Goal: Navigation & Orientation: Find specific page/section

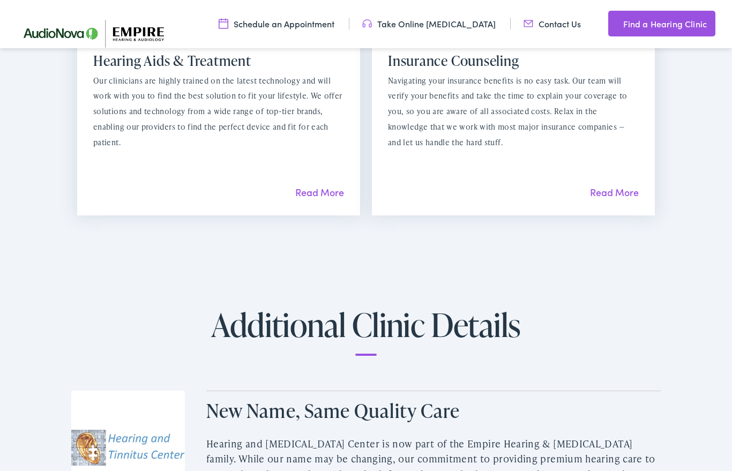
scroll to position [1364, 0]
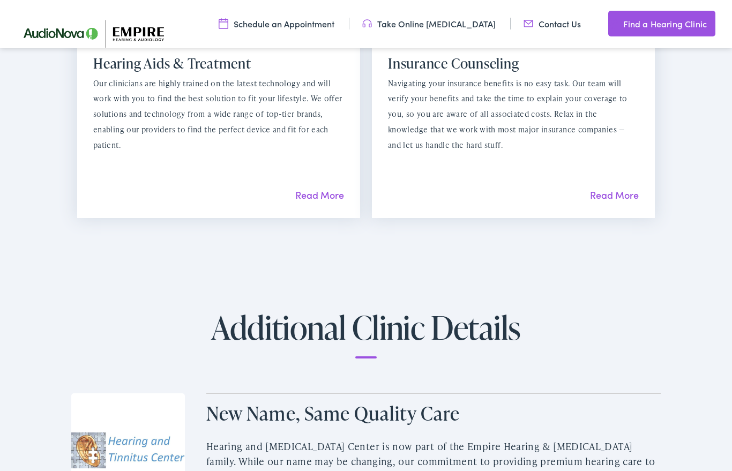
click at [622, 188] on link "Read More" at bounding box center [614, 194] width 49 height 13
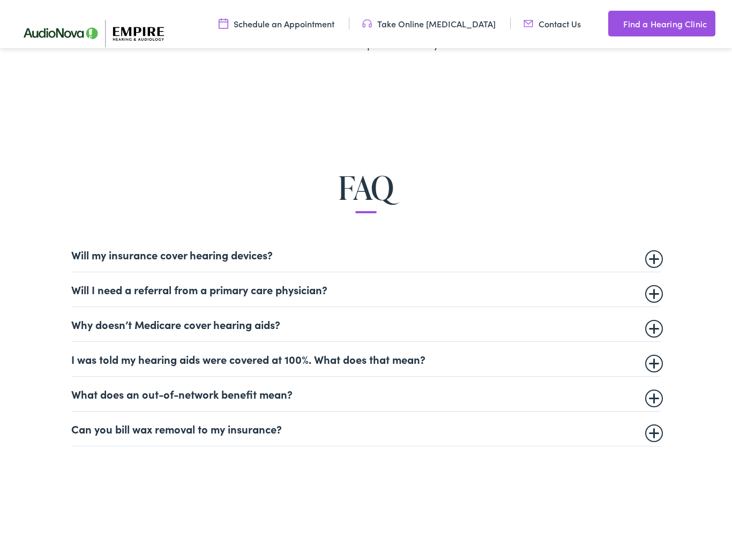
scroll to position [504, 0]
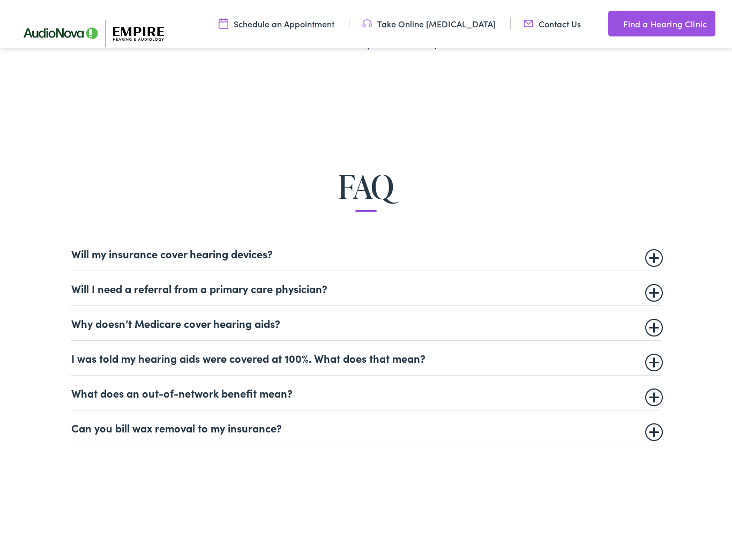
click at [223, 247] on summary "Will my insurance cover hearing devices?" at bounding box center [365, 253] width 589 height 13
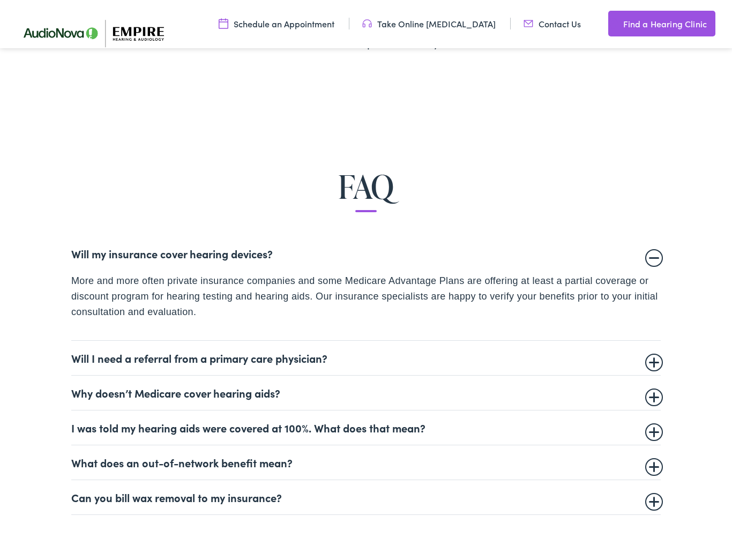
click at [275, 353] on summary "Will I need a referral from a primary care physician?" at bounding box center [365, 358] width 589 height 13
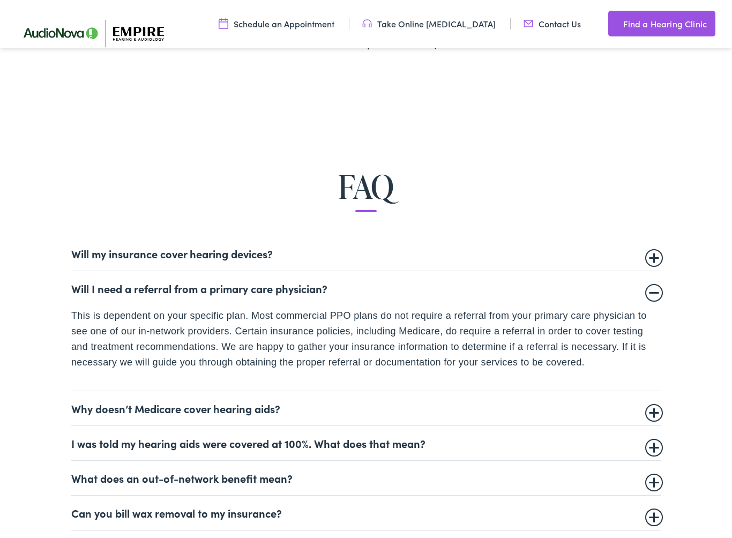
click at [218, 402] on summary "Why doesn’t Medicare cover hearing aids?" at bounding box center [365, 408] width 589 height 13
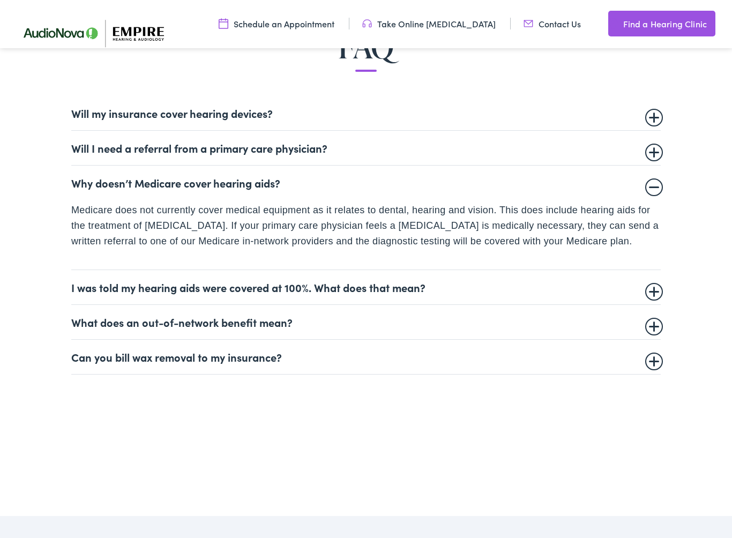
scroll to position [645, 0]
click at [219, 353] on summary "Can you bill wax removal to my insurance?" at bounding box center [365, 356] width 589 height 13
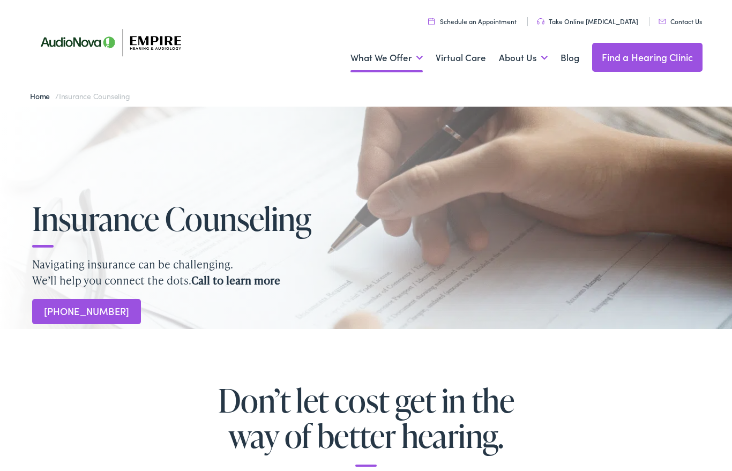
scroll to position [0, 0]
click at [524, 61] on link "About Us" at bounding box center [523, 58] width 49 height 40
click at [0, 0] on link "Meet the Team" at bounding box center [0, 0] width 0 height 0
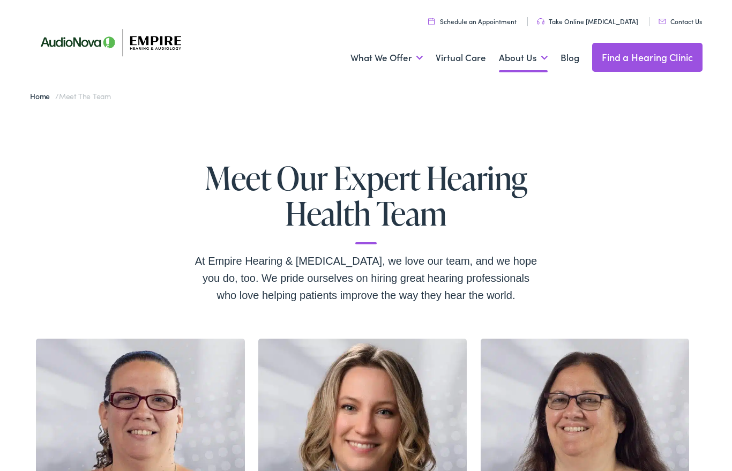
click at [668, 53] on link "Find a Hearing Clinic" at bounding box center [647, 57] width 111 height 29
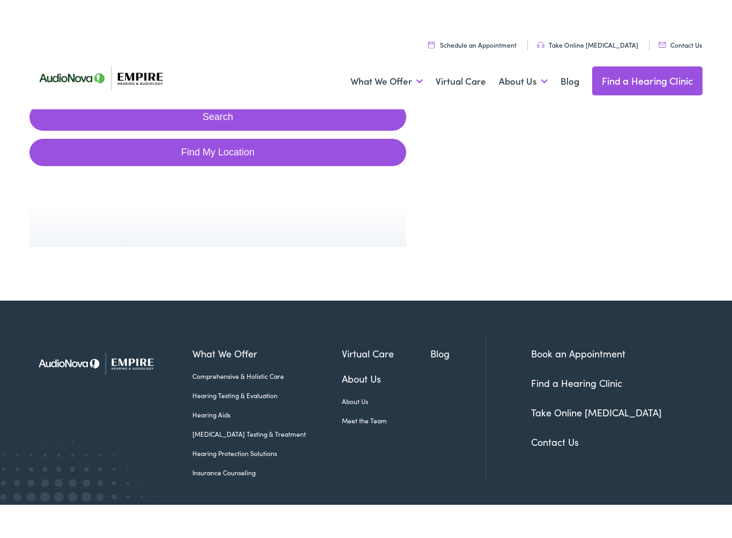
scroll to position [171, 0]
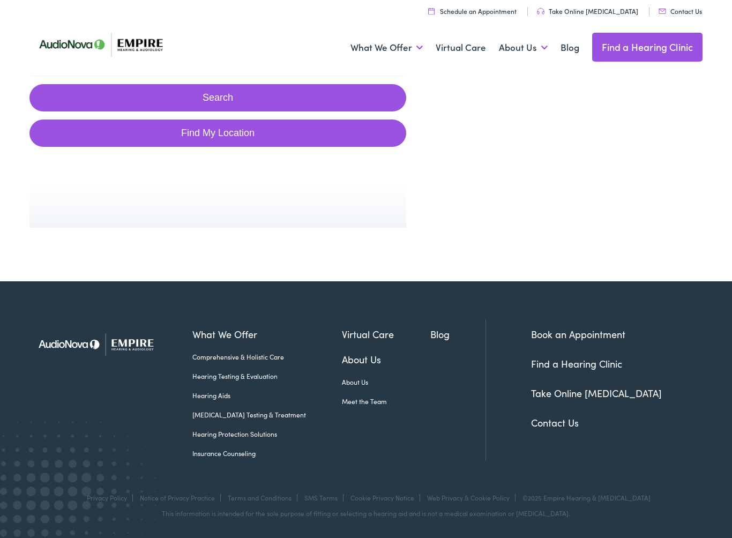
click at [580, 366] on link "Find a Hearing Clinic" at bounding box center [576, 363] width 91 height 13
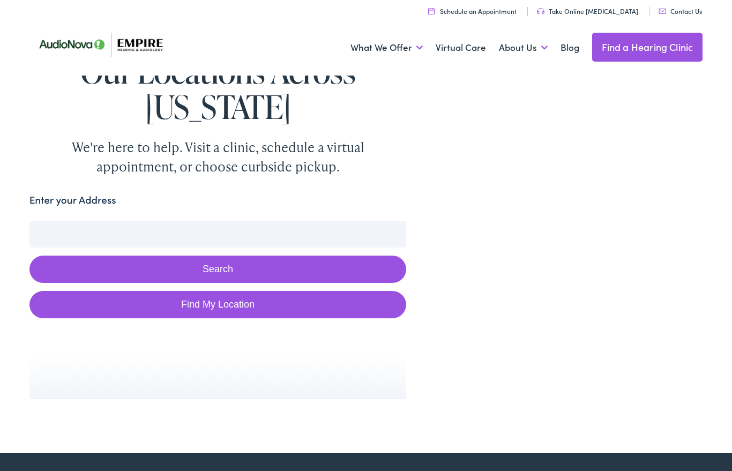
click at [230, 307] on link "Find My Location" at bounding box center [217, 304] width 377 height 27
type input "Freeport, New York"
click at [146, 236] on input "Freeport, New York" at bounding box center [217, 234] width 377 height 27
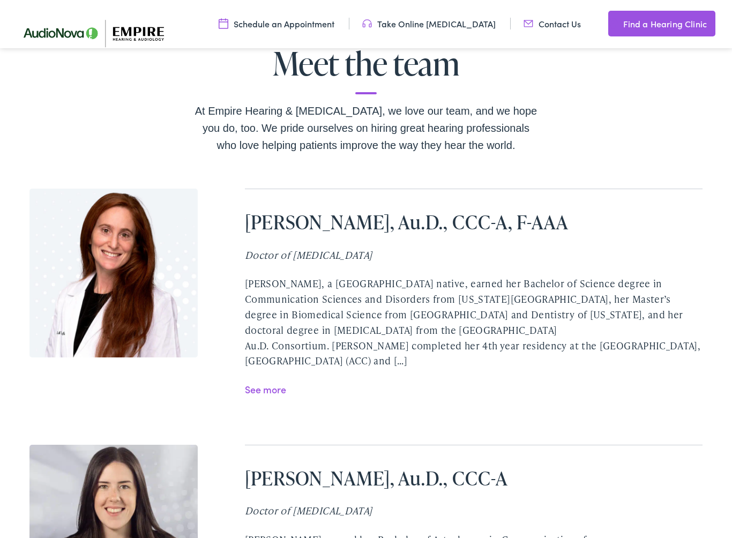
scroll to position [2122, 0]
click at [272, 382] on link "See more" at bounding box center [265, 388] width 41 height 13
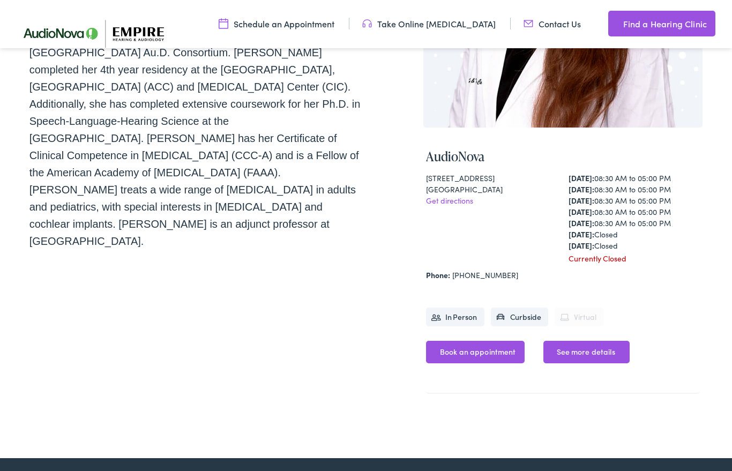
scroll to position [294, 0]
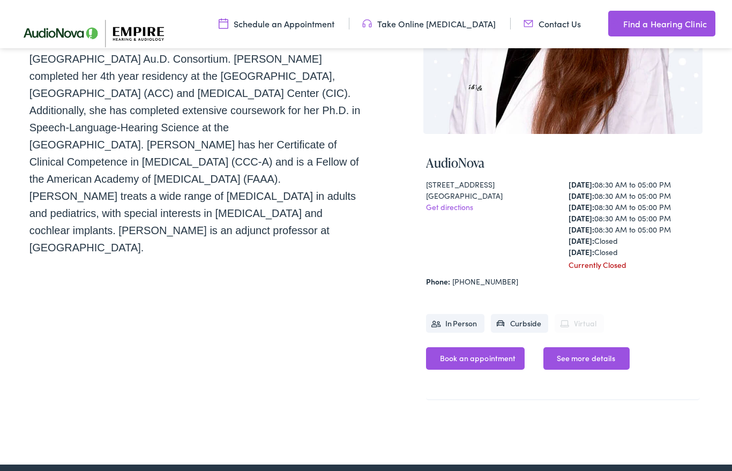
click at [457, 210] on link "Get directions" at bounding box center [449, 206] width 47 height 11
